Goal: Navigation & Orientation: Find specific page/section

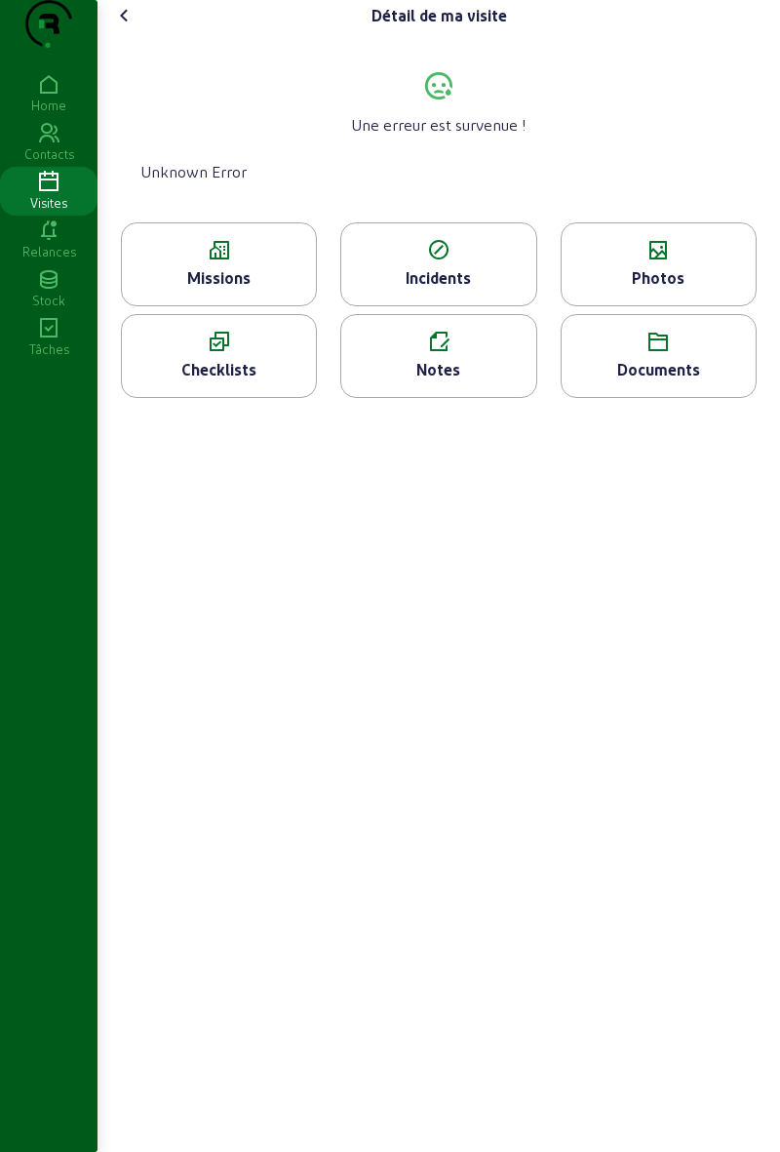
click at [51, 243] on icon at bounding box center [49, 230] width 98 height 23
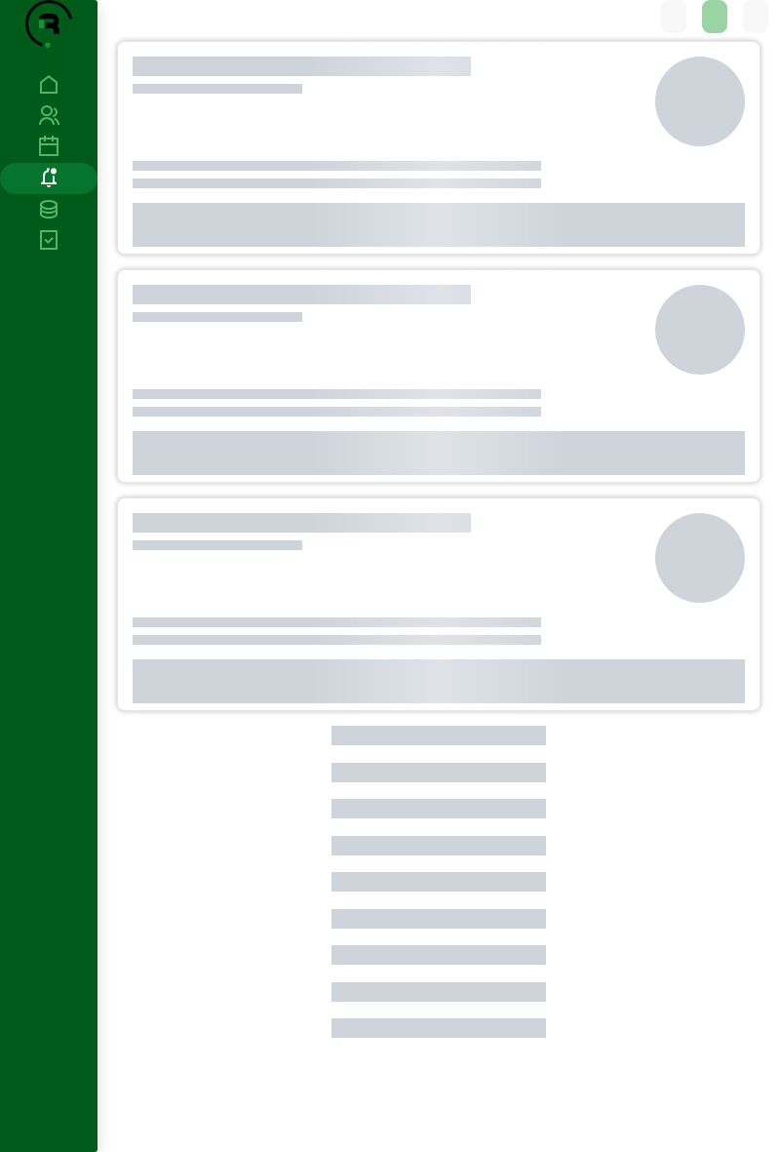
click at [55, 128] on icon at bounding box center [49, 115] width 98 height 23
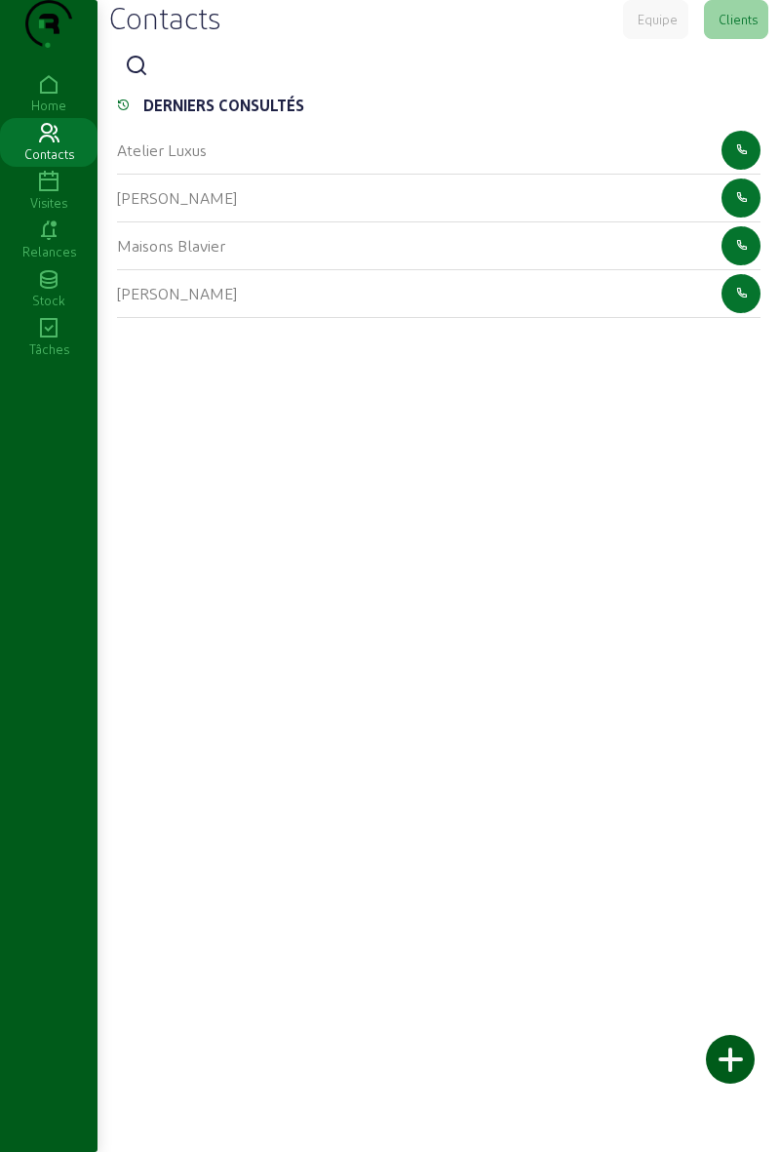
click at [52, 212] on div "Visites" at bounding box center [49, 203] width 98 height 18
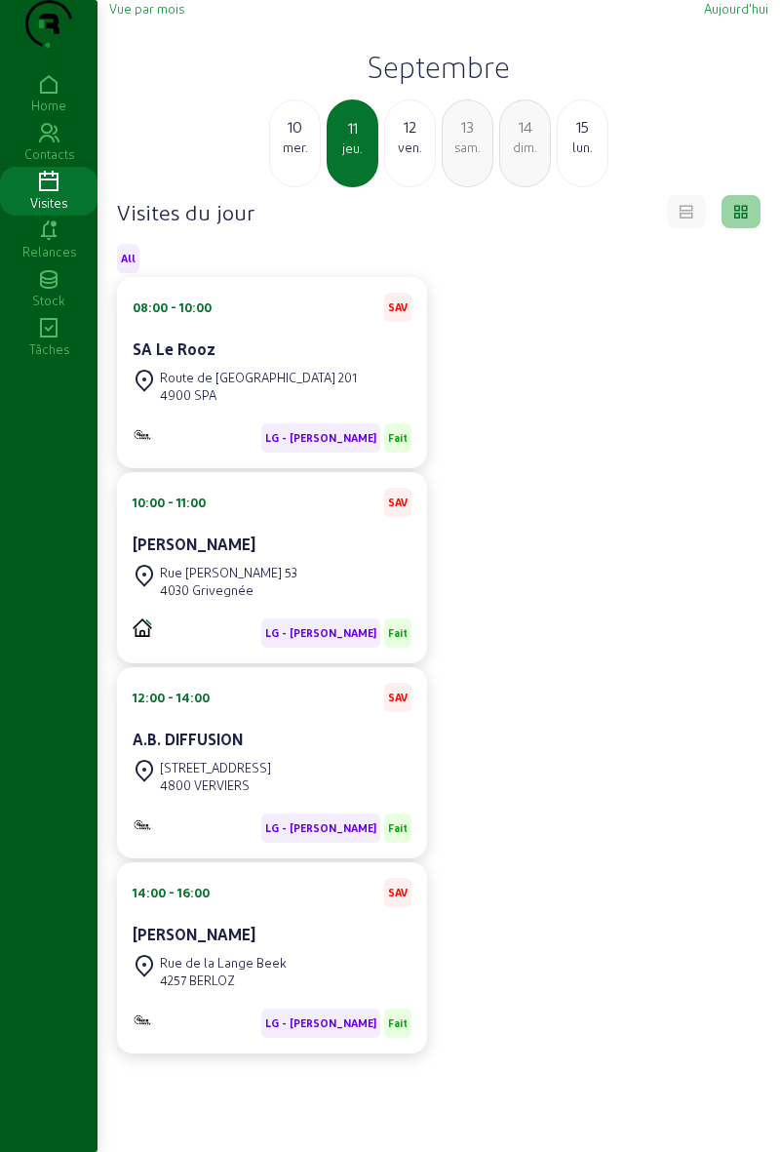
click at [417, 187] on div "12 ven." at bounding box center [410, 143] width 52 height 88
